Goal: Task Accomplishment & Management: Complete application form

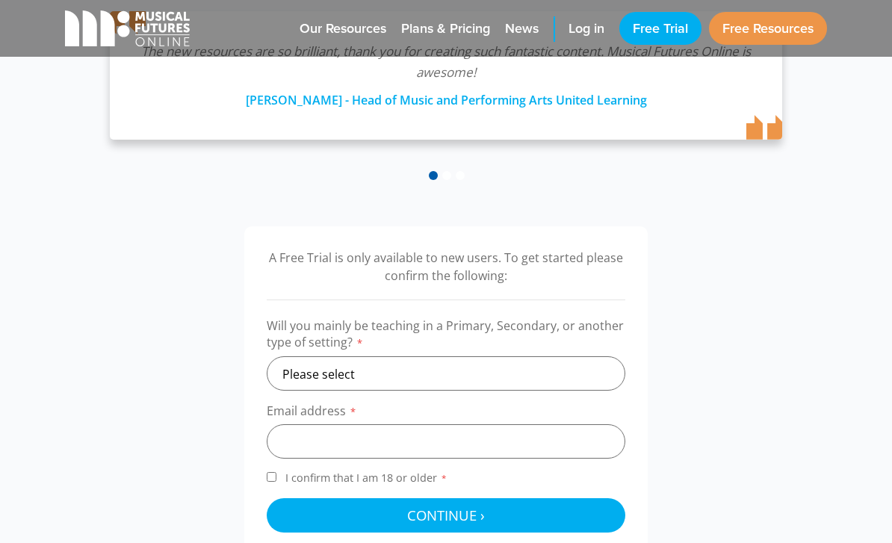
scroll to position [313, 0]
click at [365, 380] on select "Please select Primary Secondary Other" at bounding box center [446, 374] width 359 height 34
select select "secondary"
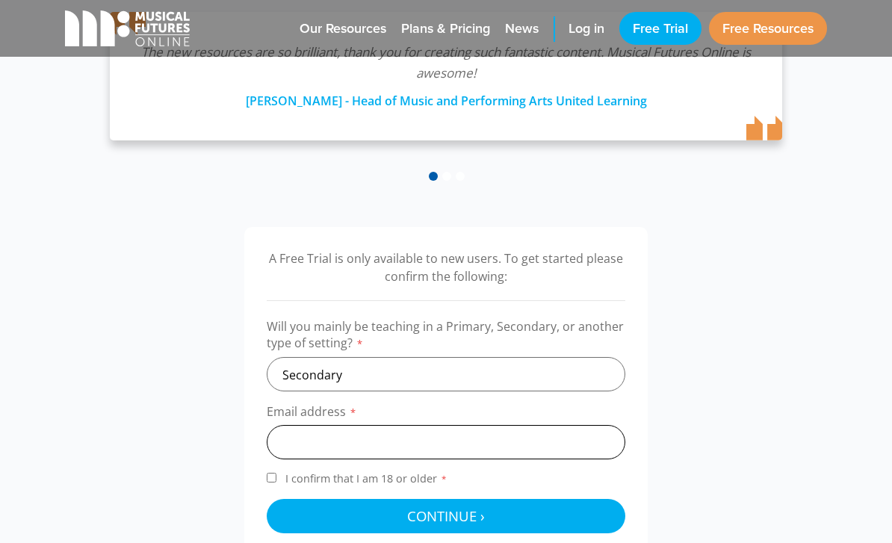
click at [334, 439] on input "email" at bounding box center [446, 442] width 359 height 34
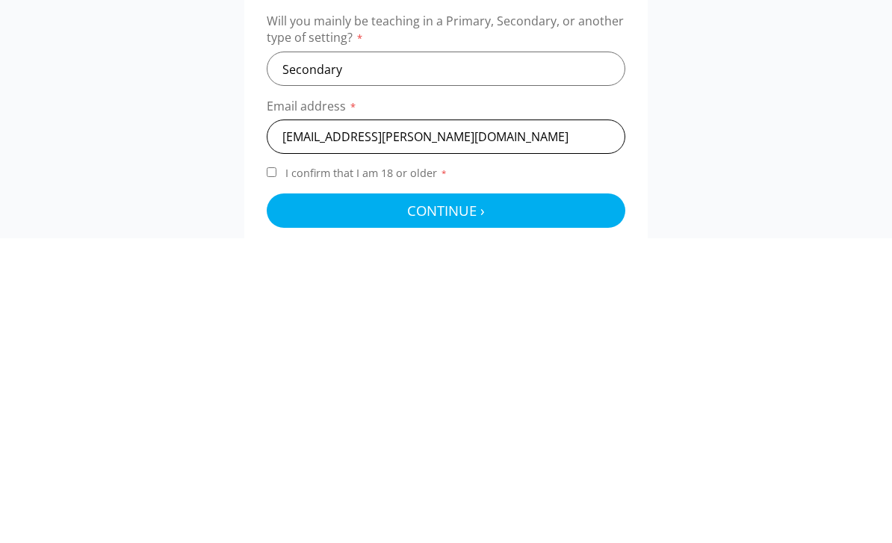
type input "anaiah.carvalho.30@nexus.edu.sh"
click at [276, 473] on input "I confirm that I am 18 or older *" at bounding box center [272, 478] width 10 height 10
checkbox input "true"
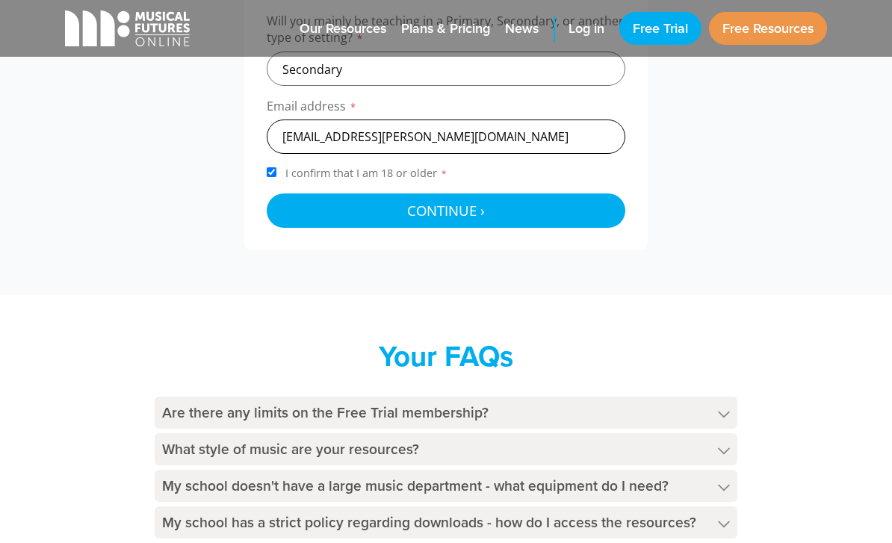
click at [508, 139] on input "anaiah.carvalho.30@nexus.edu.sh" at bounding box center [446, 137] width 359 height 34
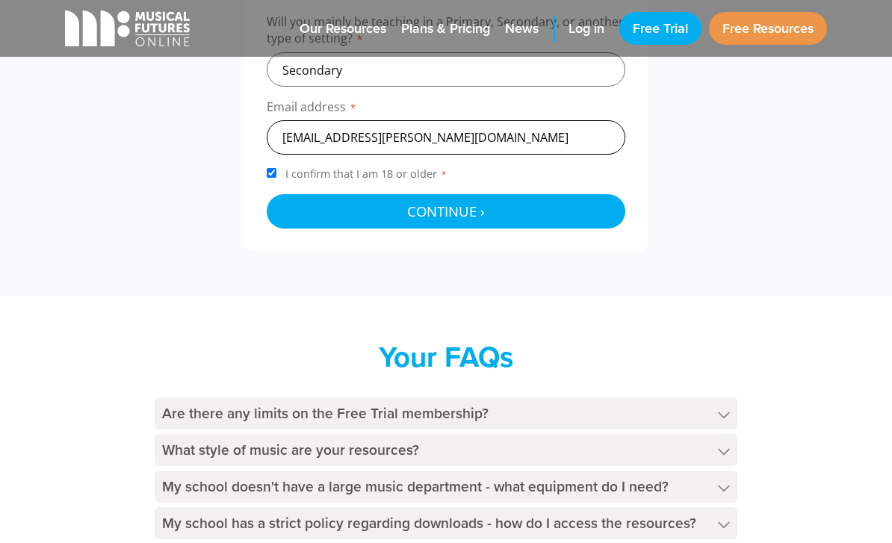
type input "anaiah.carvalho.30@nexus.edu.sg"
click at [406, 212] on button "Continue › Checking your details..." at bounding box center [446, 211] width 359 height 34
